Goal: Task Accomplishment & Management: Manage account settings

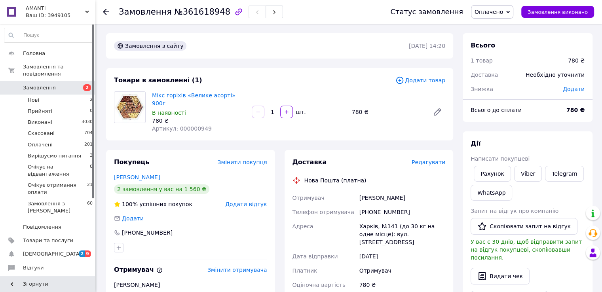
click at [429, 159] on span "Редагувати" at bounding box center [428, 162] width 34 height 6
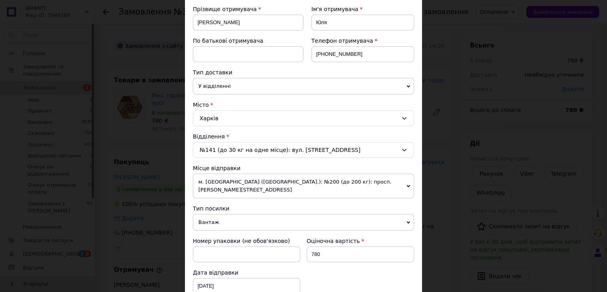
scroll to position [245, 0]
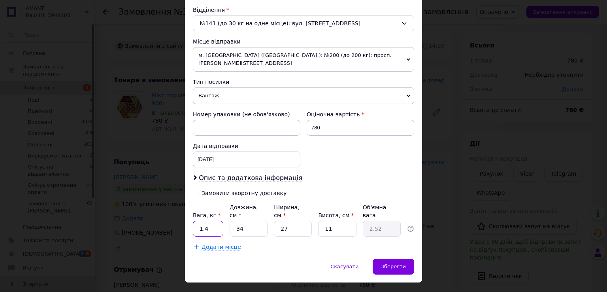
click at [214, 221] on input "1.4" at bounding box center [208, 229] width 30 height 16
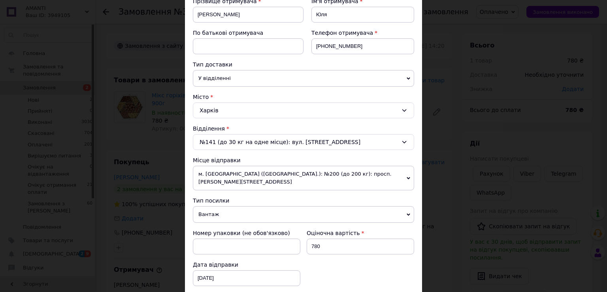
scroll to position [47, 0]
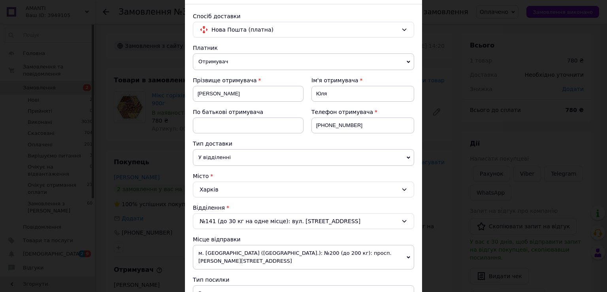
type input "1.6"
click at [277, 63] on span "Отримувач" at bounding box center [303, 61] width 221 height 17
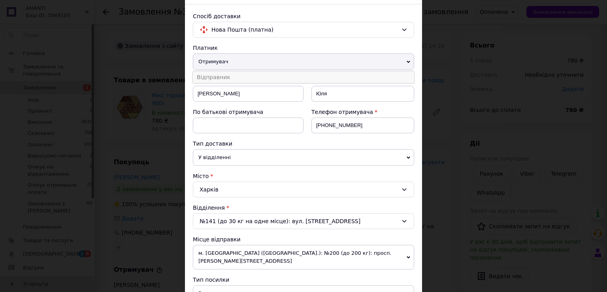
click at [212, 75] on li "Відправник" at bounding box center [303, 77] width 221 height 12
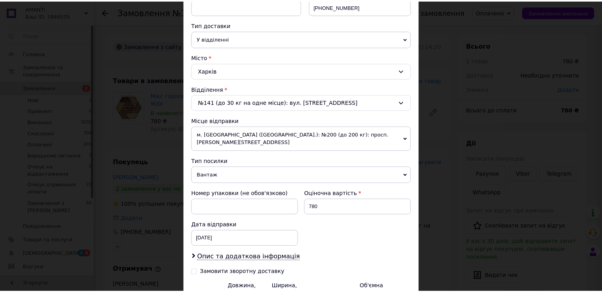
scroll to position [245, 0]
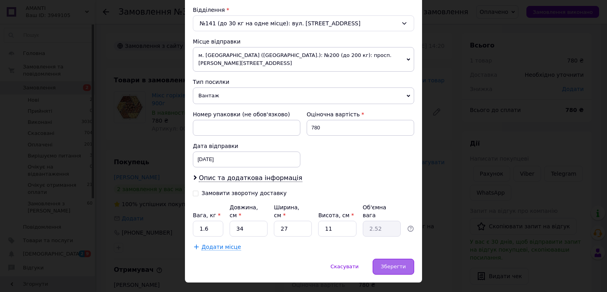
click at [388, 263] on span "Зберегти" at bounding box center [393, 266] width 25 height 6
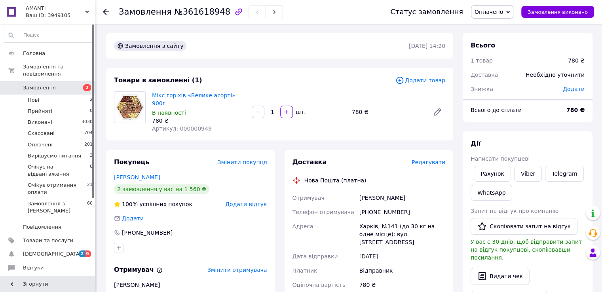
scroll to position [158, 0]
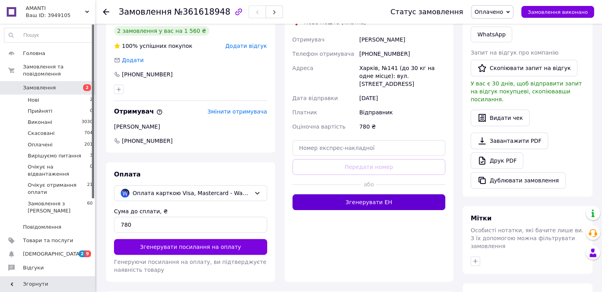
click at [386, 197] on button "Згенерувати ЕН" at bounding box center [368, 202] width 153 height 16
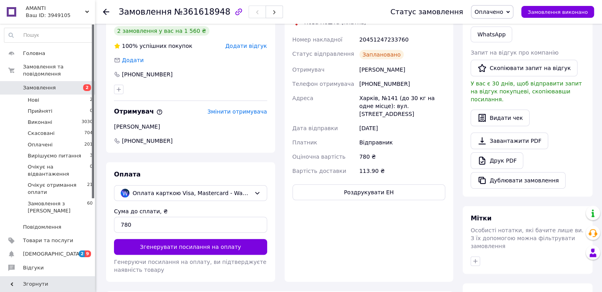
click at [106, 11] on icon at bounding box center [106, 12] width 6 height 6
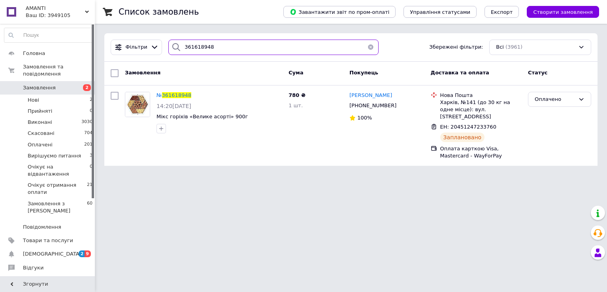
click at [221, 51] on input "361618948" at bounding box center [273, 47] width 210 height 15
click at [229, 44] on input "361618948" at bounding box center [273, 47] width 210 height 15
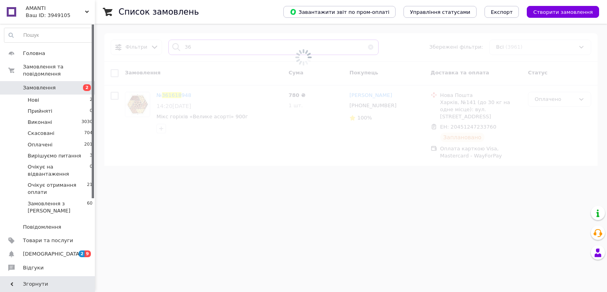
type input "3"
